Goal: Find specific page/section: Find specific page/section

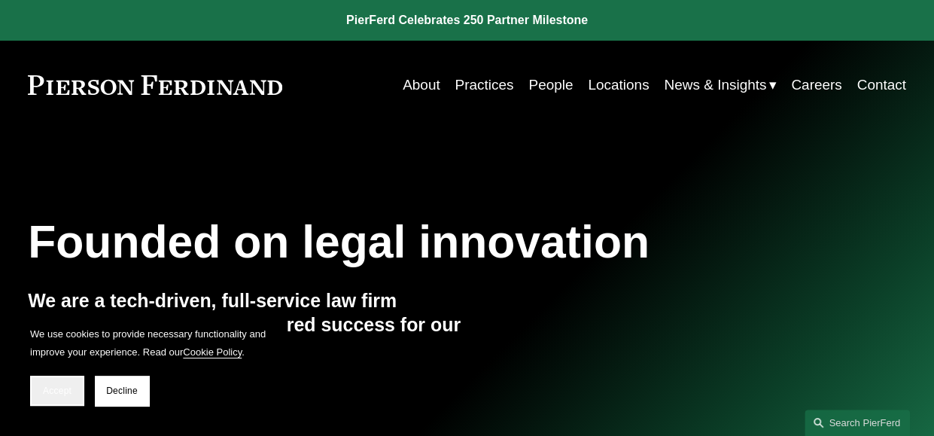
click at [58, 386] on span "Accept" at bounding box center [57, 390] width 29 height 11
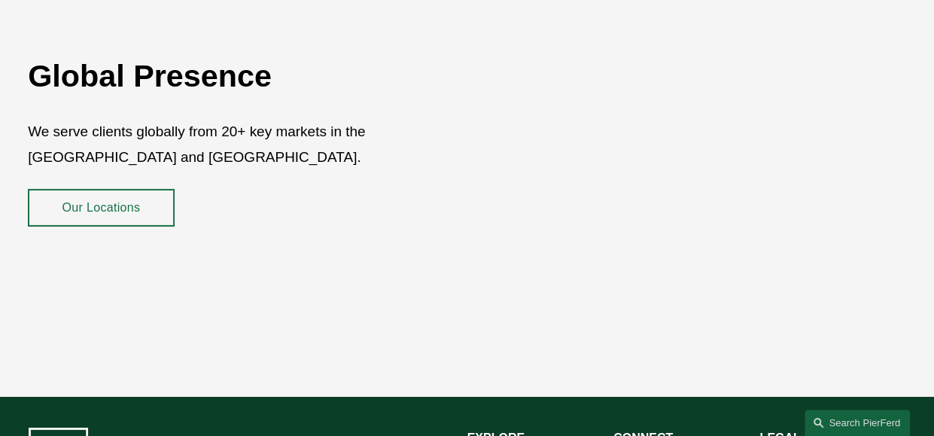
scroll to position [2601, 0]
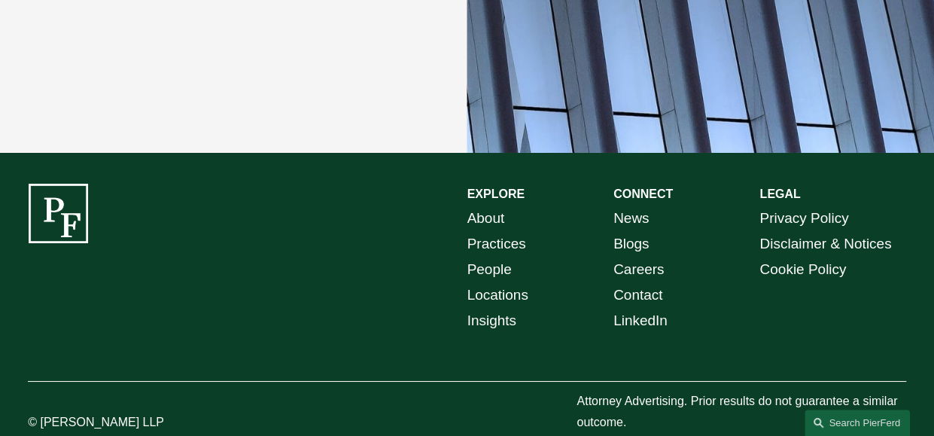
click at [902, 205] on p "Privacy Policy Disclaimer & Notices Cookie Policy" at bounding box center [832, 243] width 146 height 77
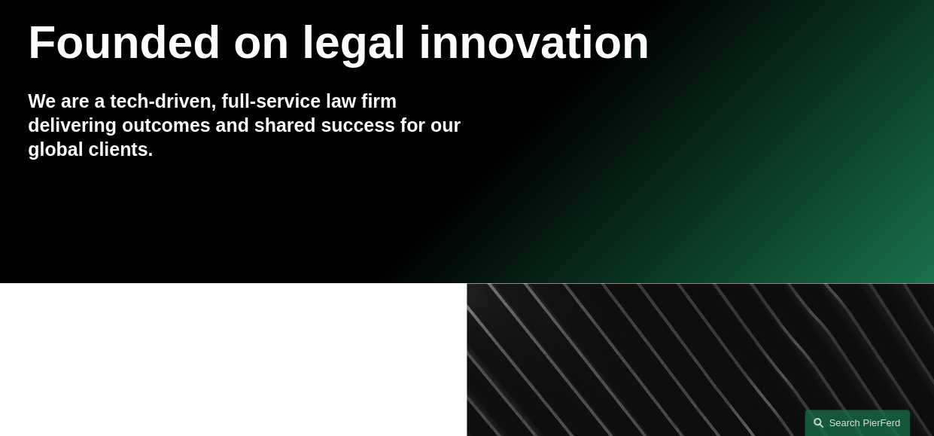
scroll to position [0, 0]
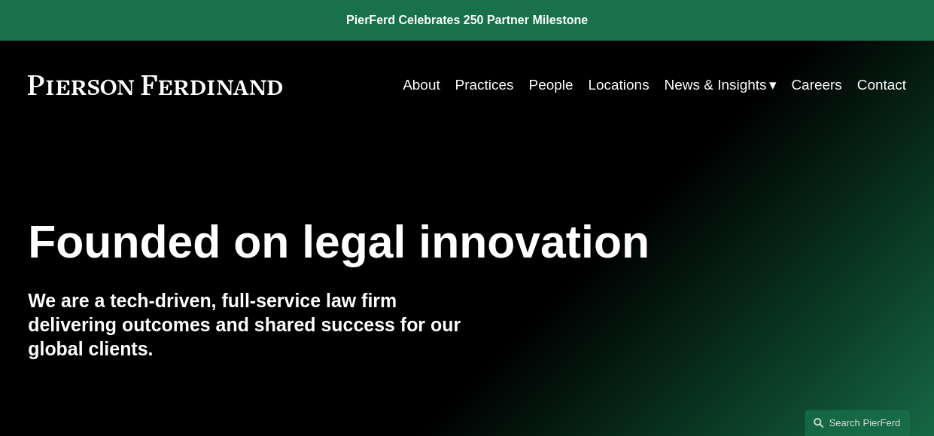
click at [547, 91] on link "People" at bounding box center [550, 85] width 44 height 29
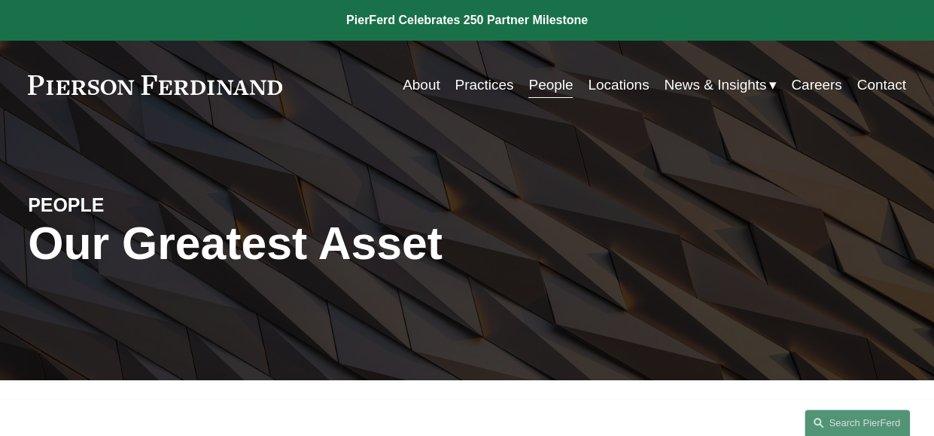
click at [813, 83] on link "Careers" at bounding box center [816, 85] width 50 height 29
